Goal: Book appointment/travel/reservation

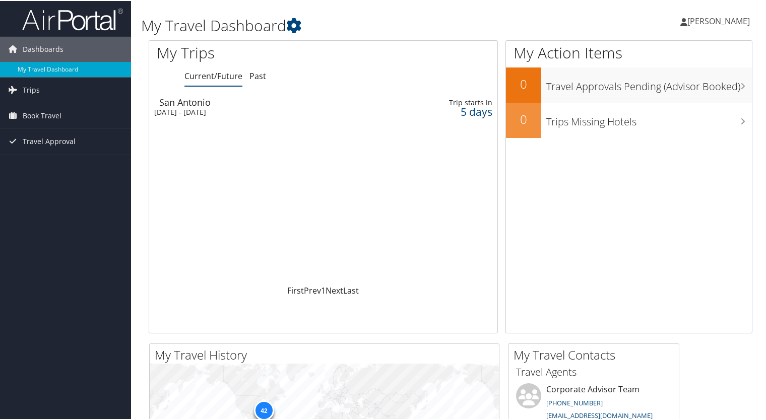
click at [417, 104] on div "Trip starts in" at bounding box center [455, 101] width 76 height 9
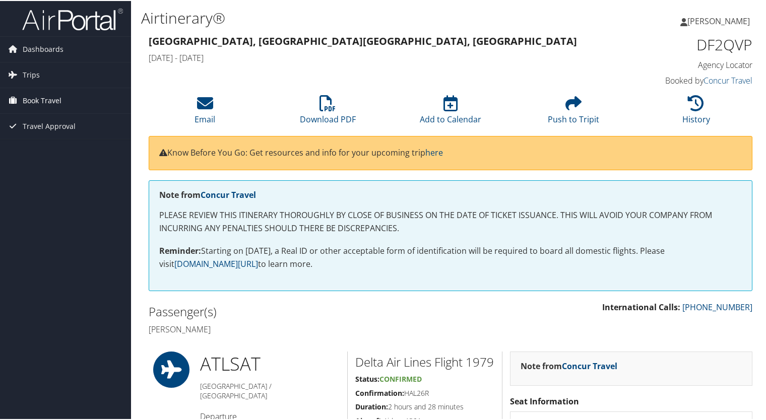
click at [50, 100] on span "Book Travel" at bounding box center [42, 99] width 39 height 25
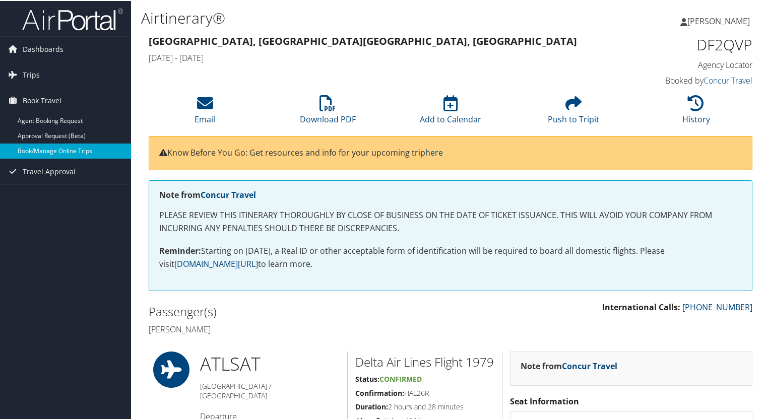
click at [68, 147] on link "Book/Manage Online Trips" at bounding box center [65, 150] width 131 height 15
